Goal: Ask a question

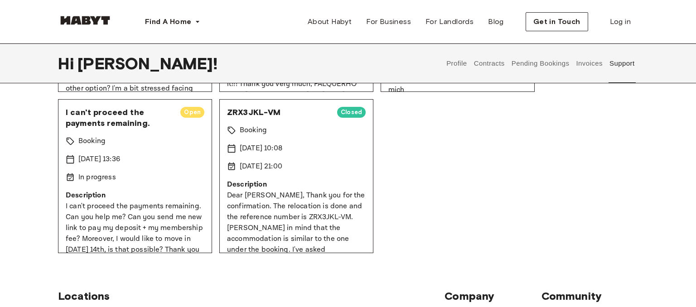
scroll to position [335, 0]
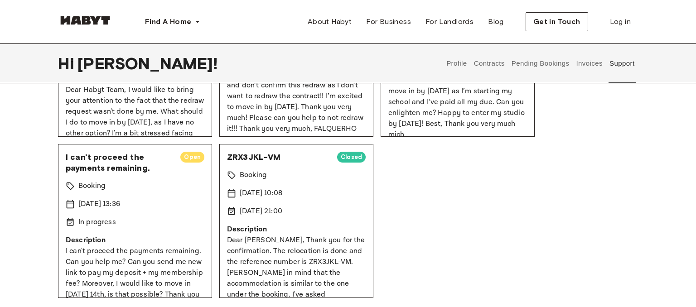
click at [159, 222] on div "In progress" at bounding box center [135, 222] width 139 height 11
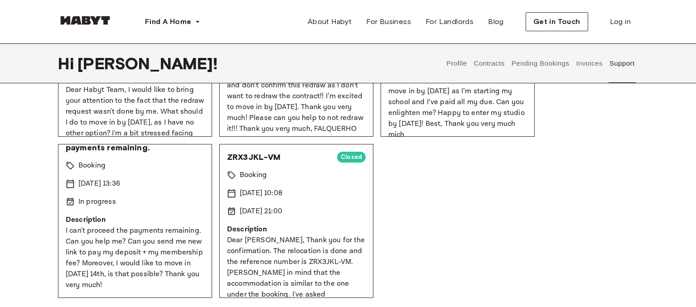
scroll to position [0, 0]
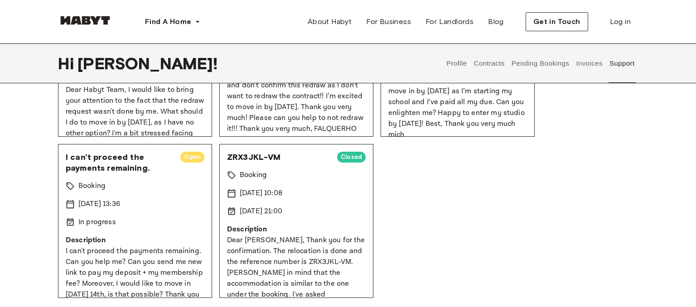
click at [79, 163] on span "I can't proceed the payments remaining." at bounding box center [119, 163] width 107 height 22
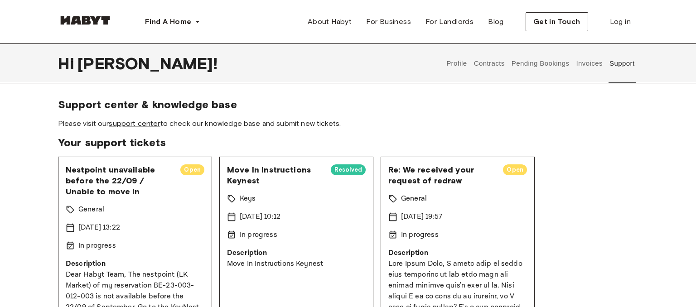
click at [539, 64] on button "Pending Bookings" at bounding box center [540, 63] width 60 height 40
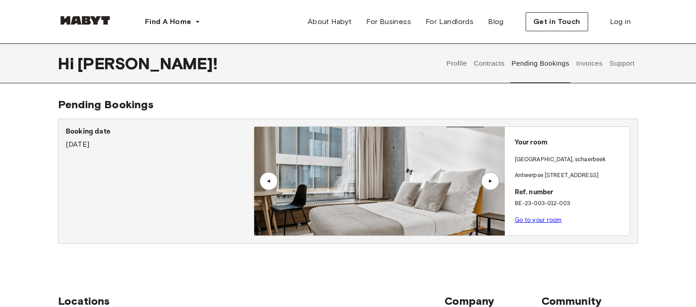
click at [584, 69] on button "Invoices" at bounding box center [589, 63] width 29 height 40
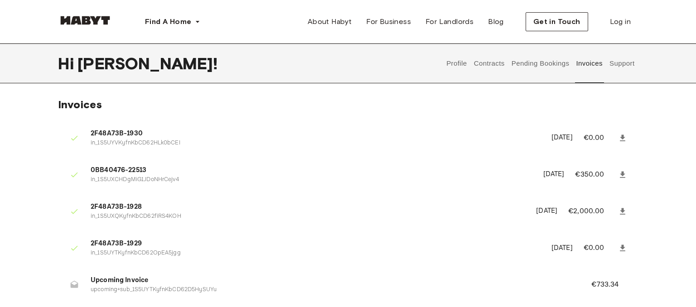
click at [526, 68] on button "Pending Bookings" at bounding box center [540, 63] width 60 height 40
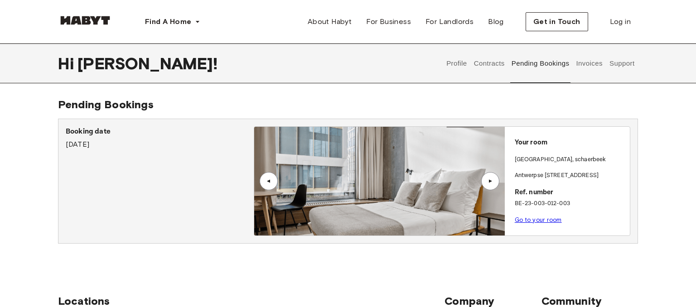
click at [476, 63] on button "Contracts" at bounding box center [488, 63] width 33 height 40
